Goal: Task Accomplishment & Management: Manage account settings

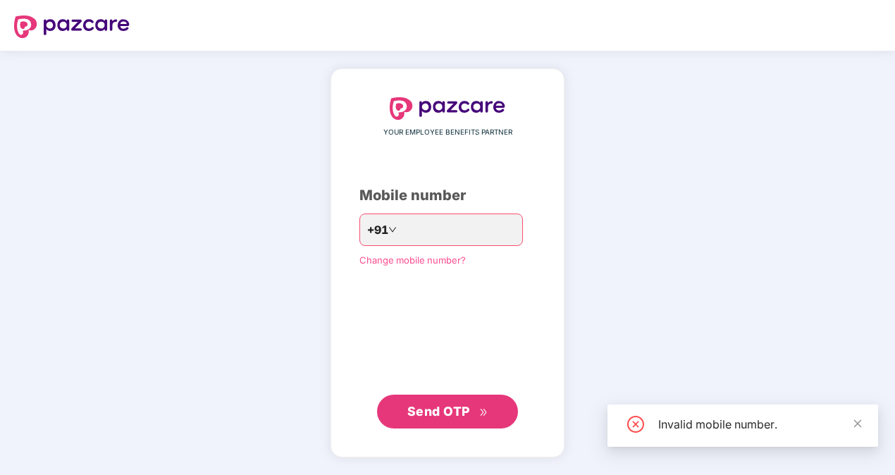
click at [369, 298] on div "YOUR EMPLOYEE BENEFITS PARTNER Mobile number +91 * Change mobile number? Send O…" at bounding box center [447, 262] width 176 height 331
click at [422, 238] on input "*" at bounding box center [458, 229] width 116 height 23
type input "**********"
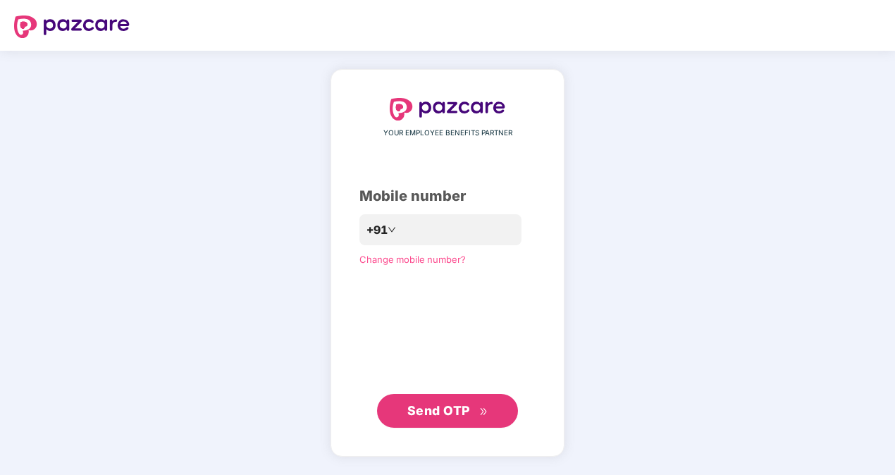
click at [451, 421] on button "Send OTP" at bounding box center [447, 411] width 141 height 34
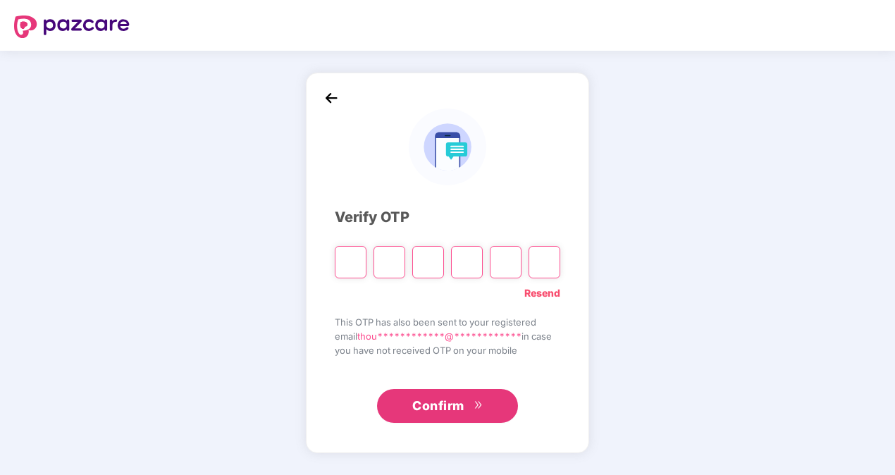
type input "*"
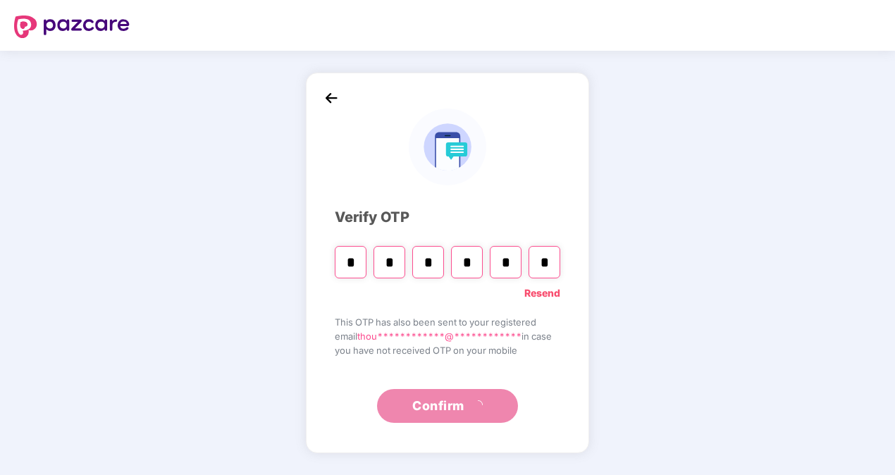
type input "*"
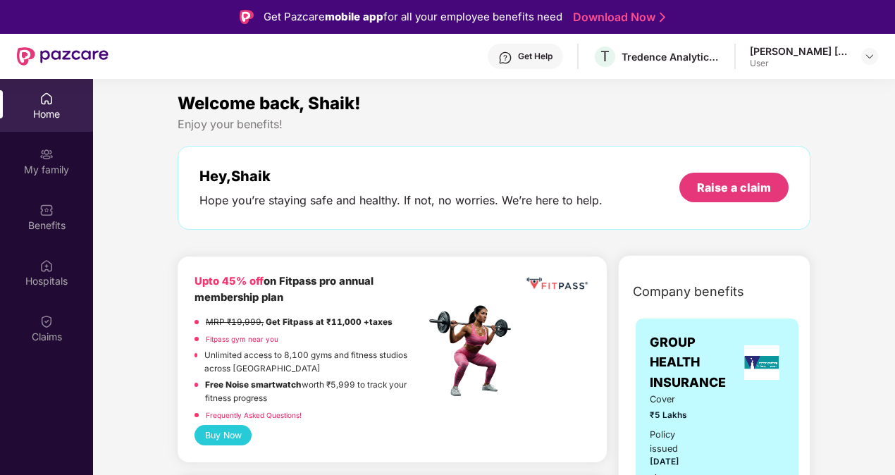
click at [860, 56] on div "[PERSON_NAME] [PERSON_NAME] User" at bounding box center [814, 56] width 128 height 25
click at [865, 56] on img at bounding box center [869, 56] width 11 height 11
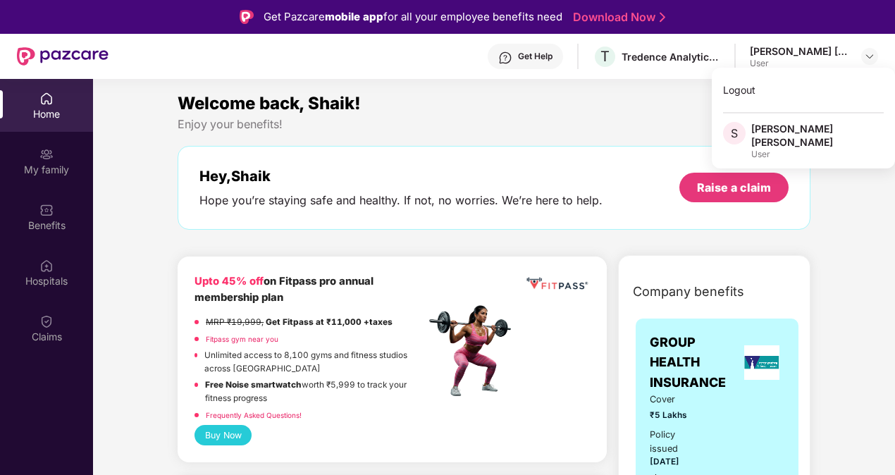
click at [527, 62] on div "Get Help" at bounding box center [525, 56] width 75 height 25
